Goal: Task Accomplishment & Management: Manage account settings

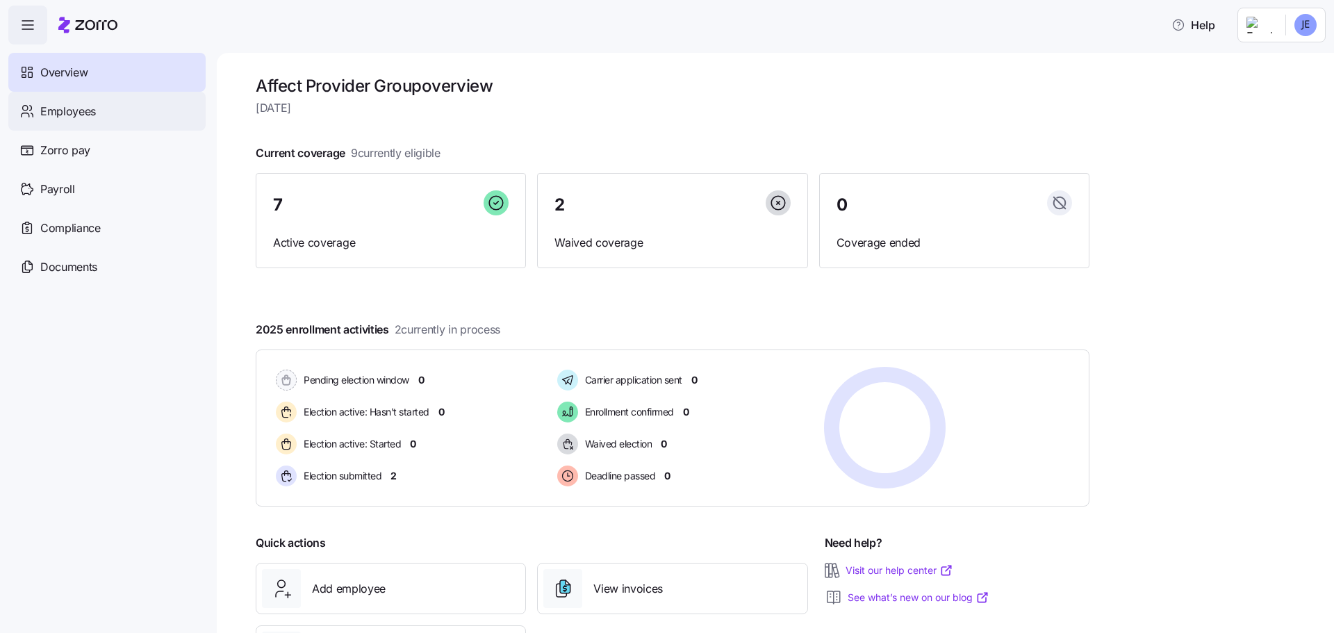
click at [82, 111] on span "Employees" at bounding box center [68, 111] width 56 height 17
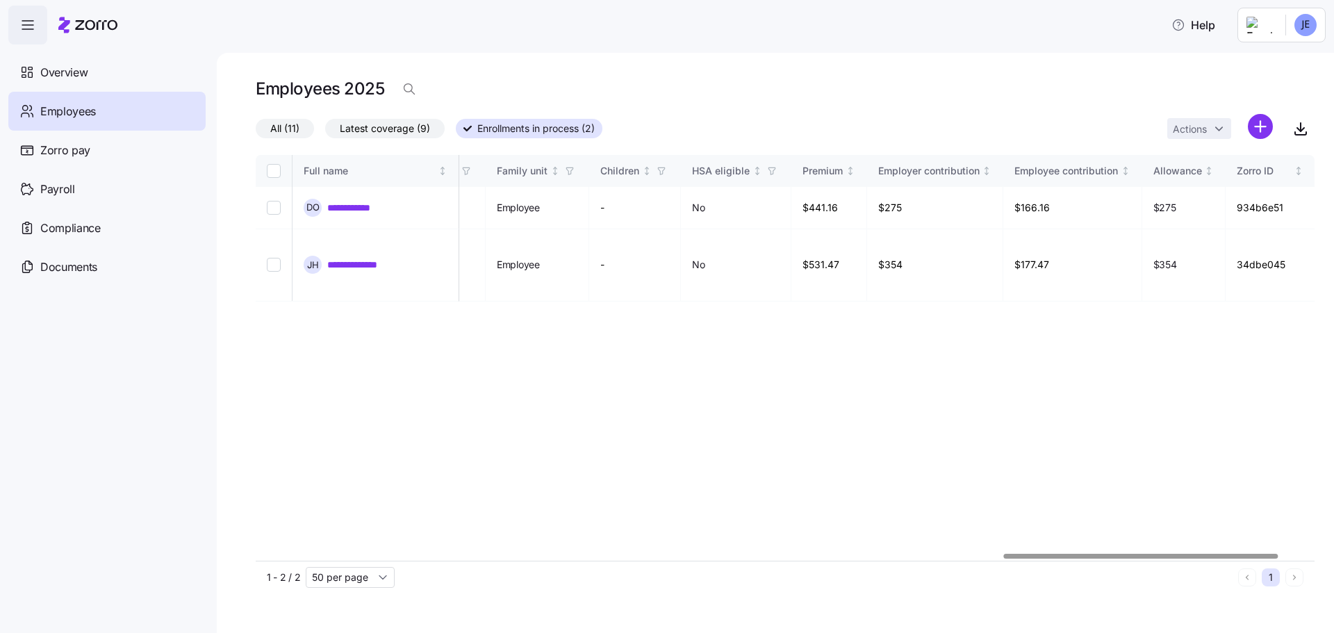
scroll to position [0, 3014]
click at [1284, 554] on div at bounding box center [1176, 556] width 274 height 5
click at [377, 258] on link "**********" at bounding box center [363, 265] width 72 height 14
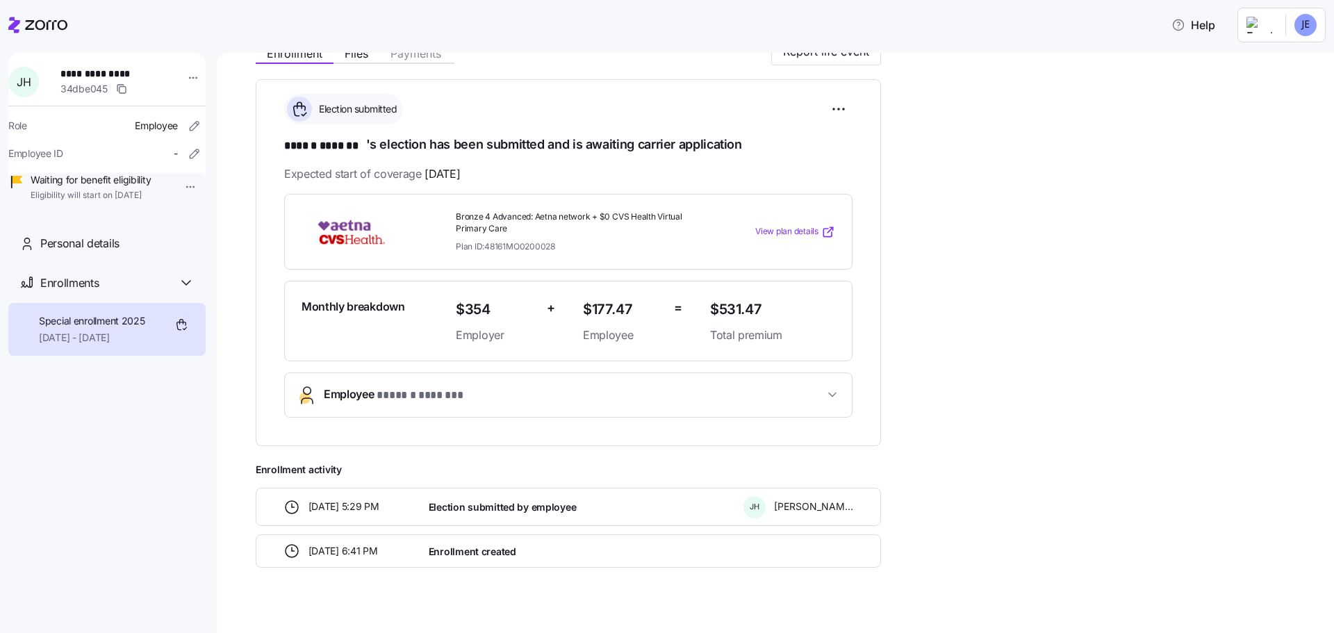
scroll to position [187, 0]
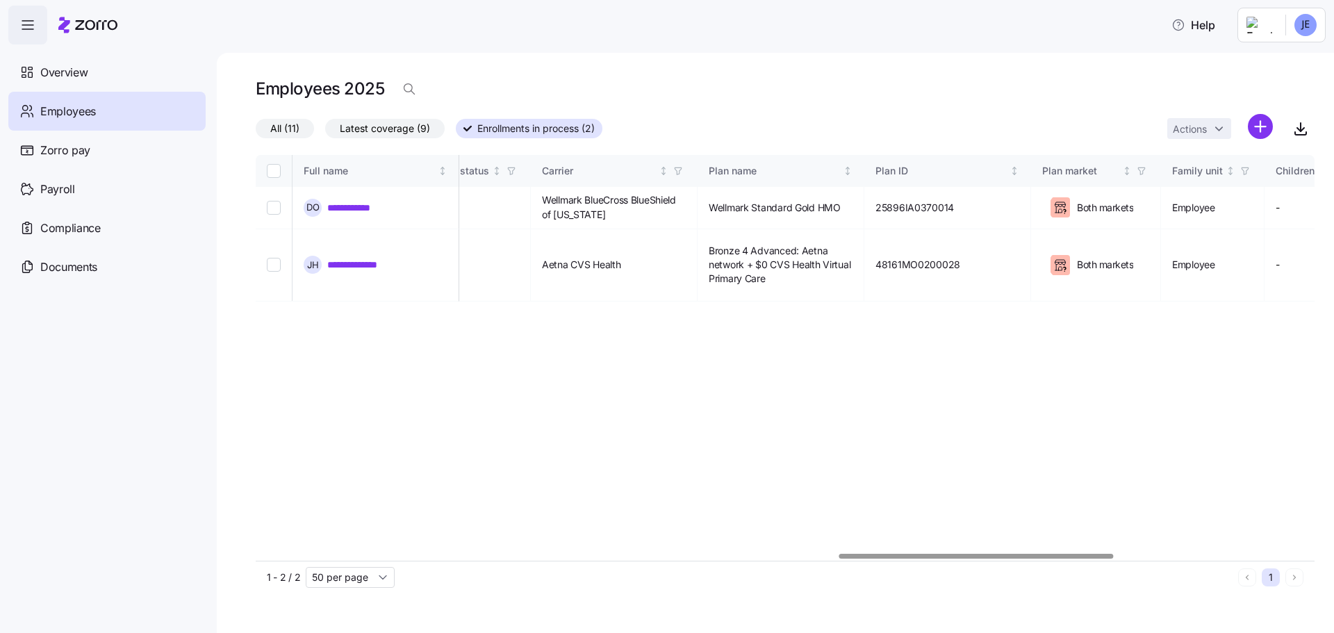
scroll to position [0, 2287]
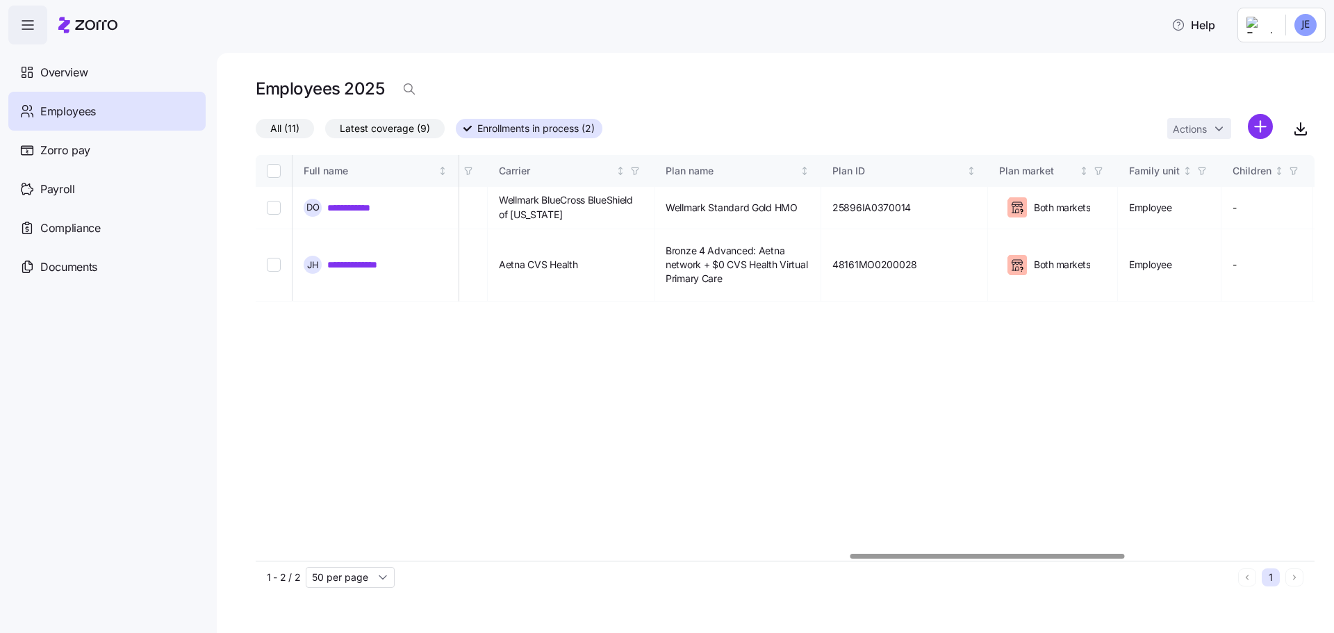
click at [1014, 554] on div at bounding box center [987, 556] width 274 height 5
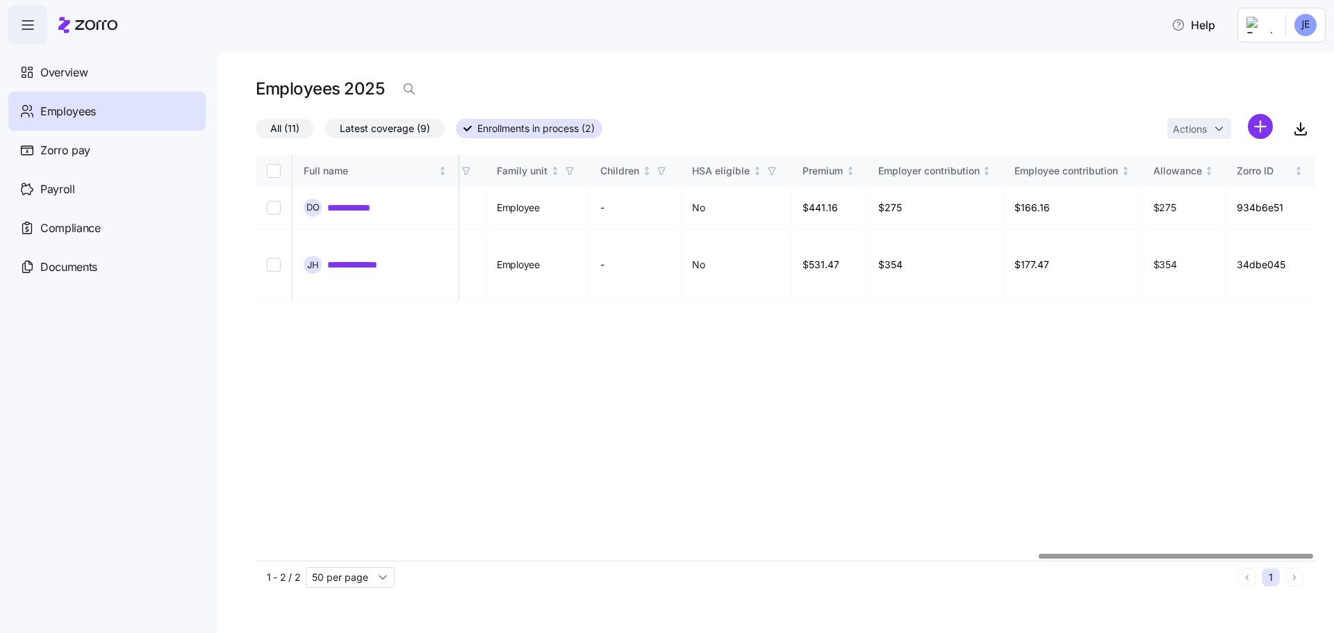
scroll to position [0, 3014]
click at [1162, 554] on div at bounding box center [1176, 556] width 274 height 5
click at [1263, 28] on html "**********" at bounding box center [667, 312] width 1334 height 625
click at [1253, 109] on div "Log out" at bounding box center [1250, 106] width 54 height 15
